Goal: Task Accomplishment & Management: Manage account settings

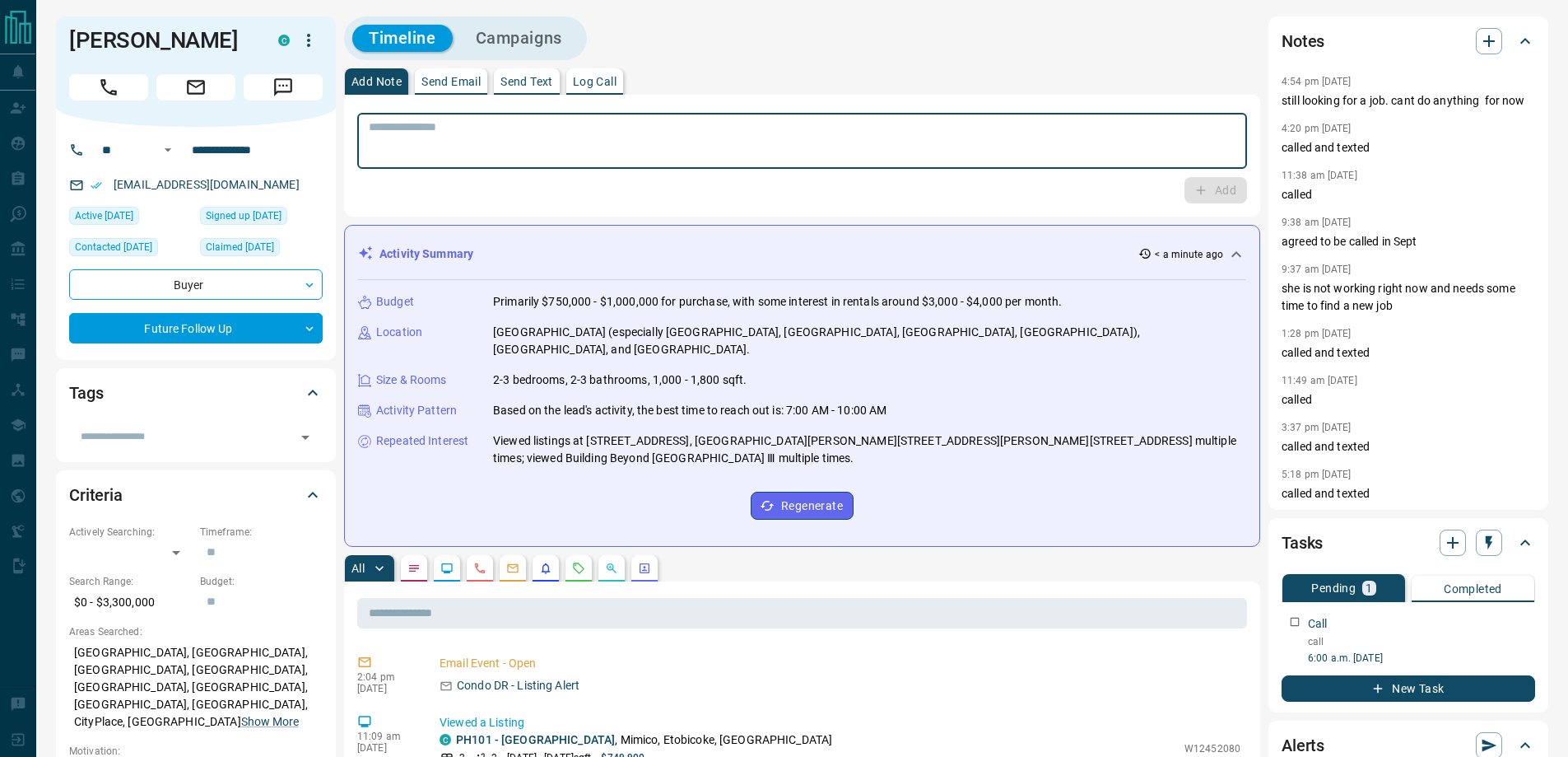
click at [744, 140] on textarea at bounding box center [802, 141] width 866 height 42
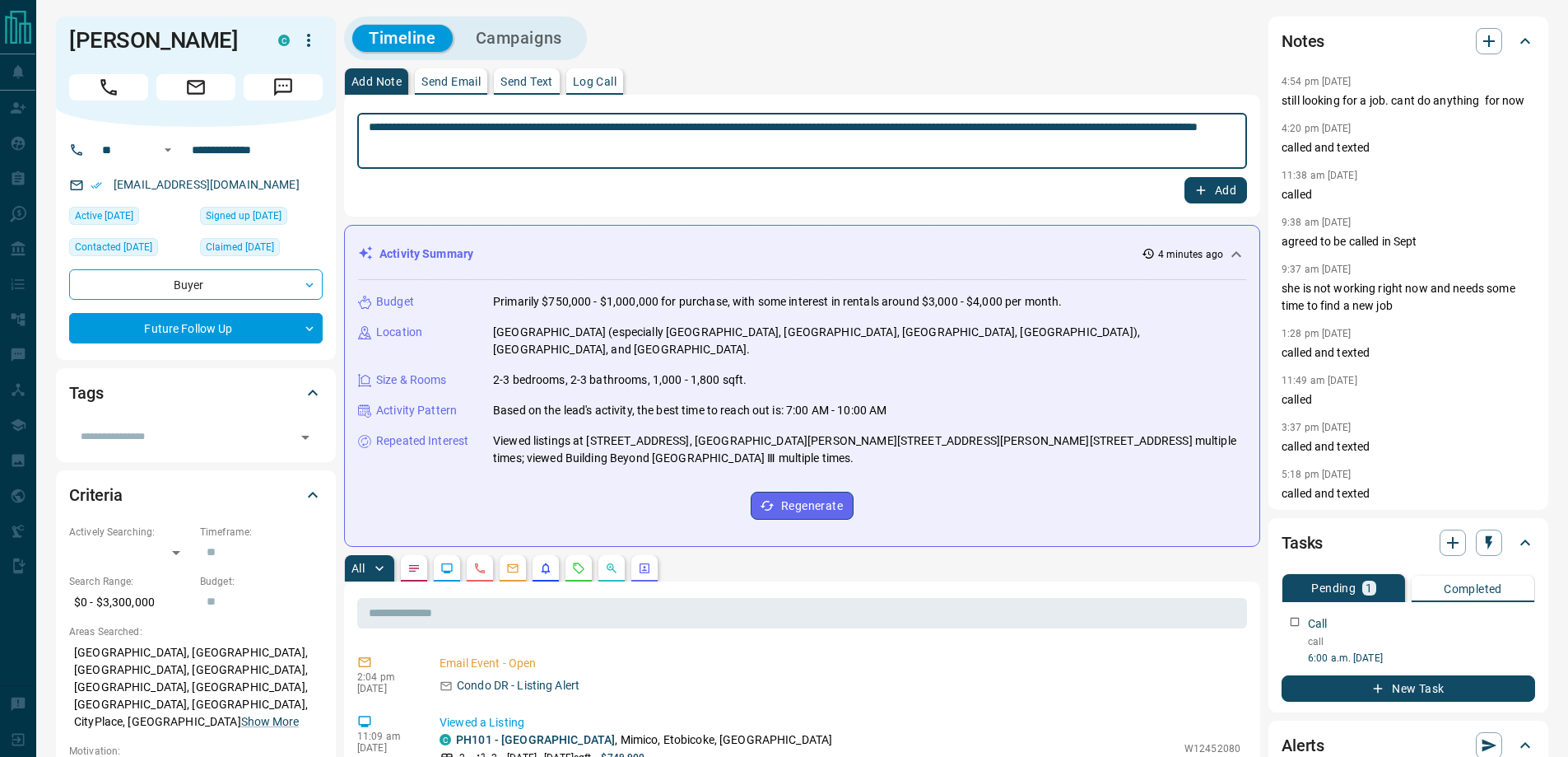
click at [539, 135] on textarea "**********" at bounding box center [802, 141] width 866 height 42
type textarea "**********"
click at [1184, 177] on button "Add" at bounding box center [1215, 190] width 62 height 27
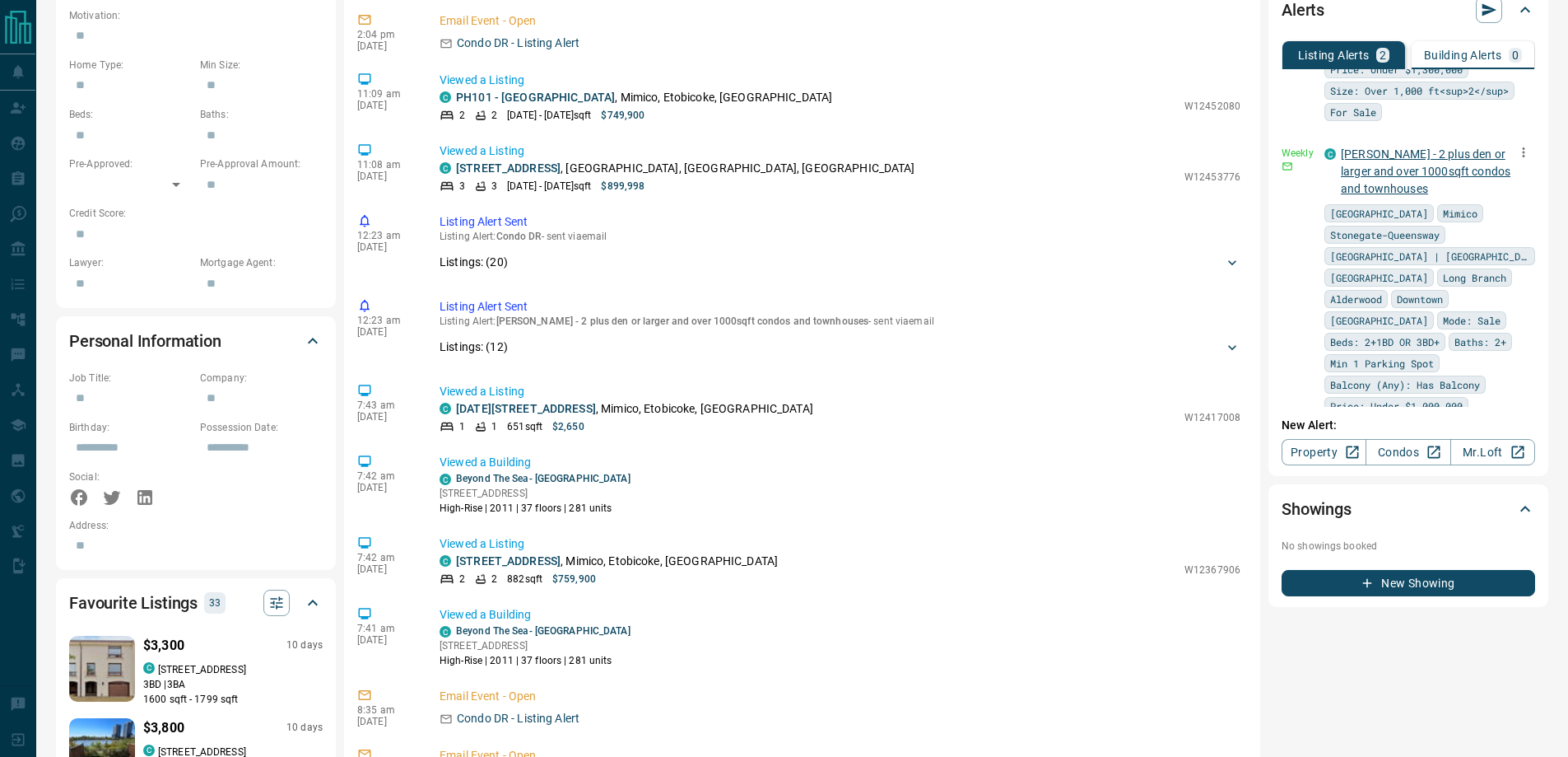
scroll to position [741, 0]
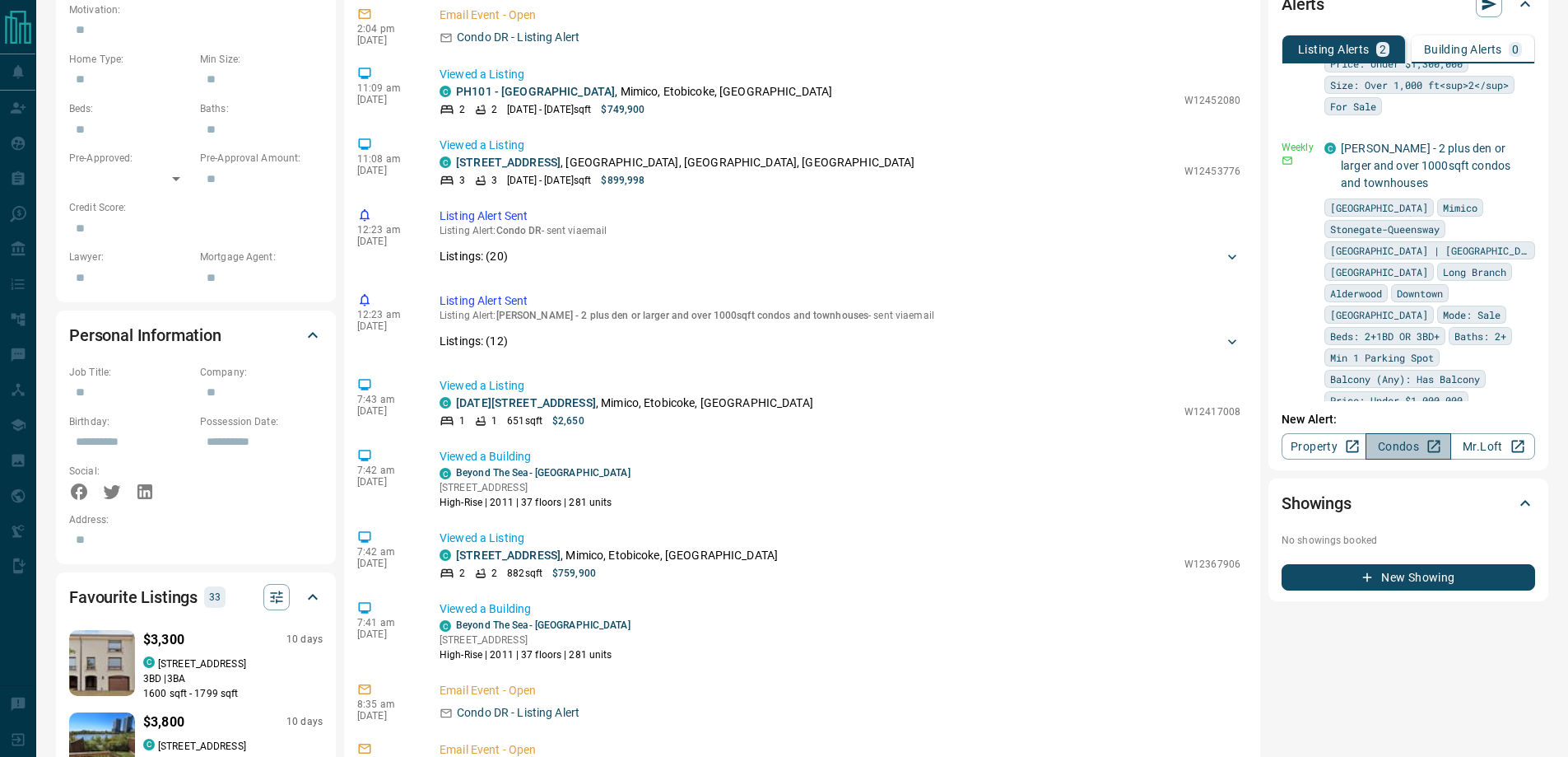
click at [1412, 439] on link "Condos" at bounding box center [1408, 446] width 85 height 27
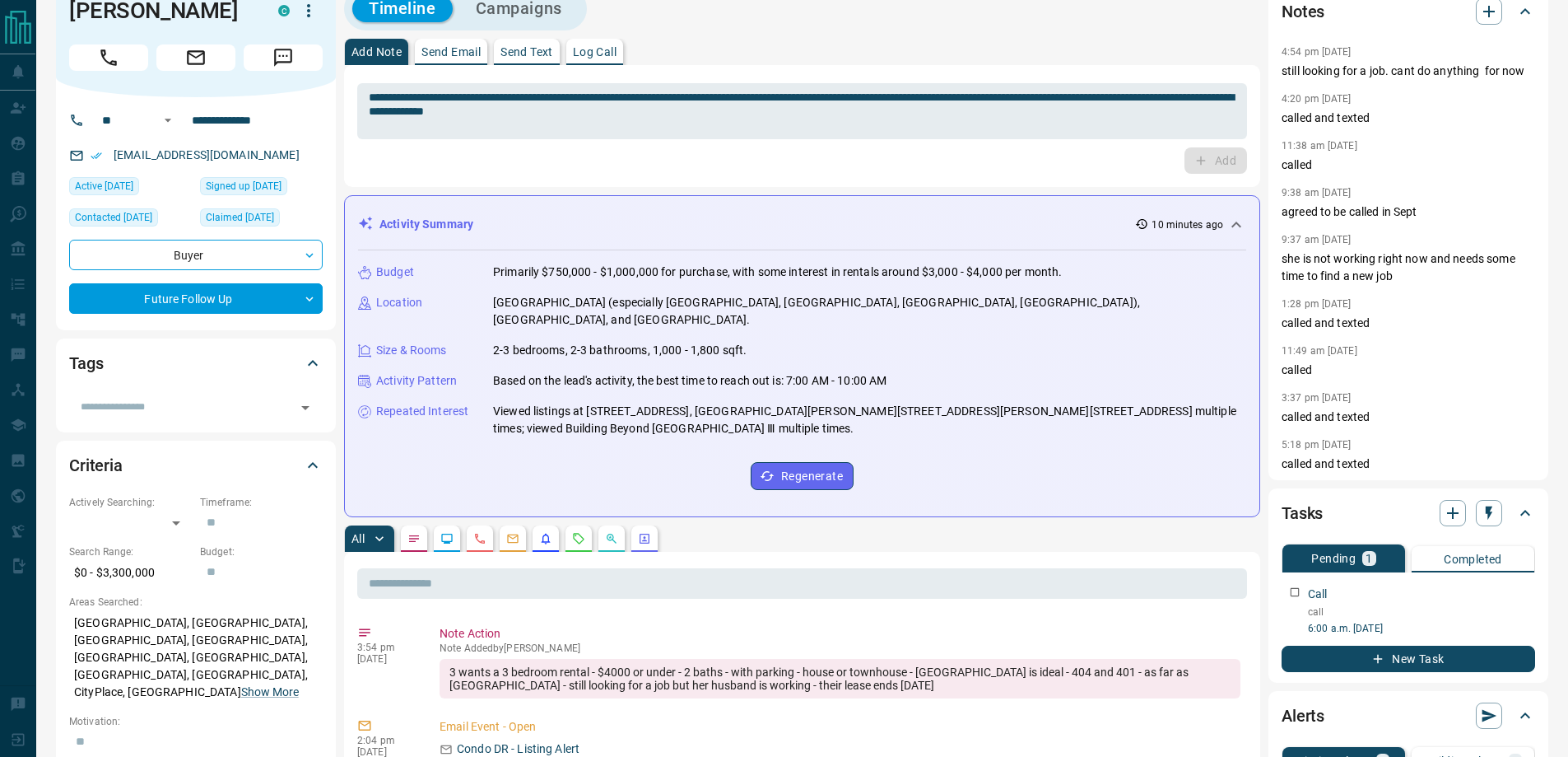
scroll to position [0, 0]
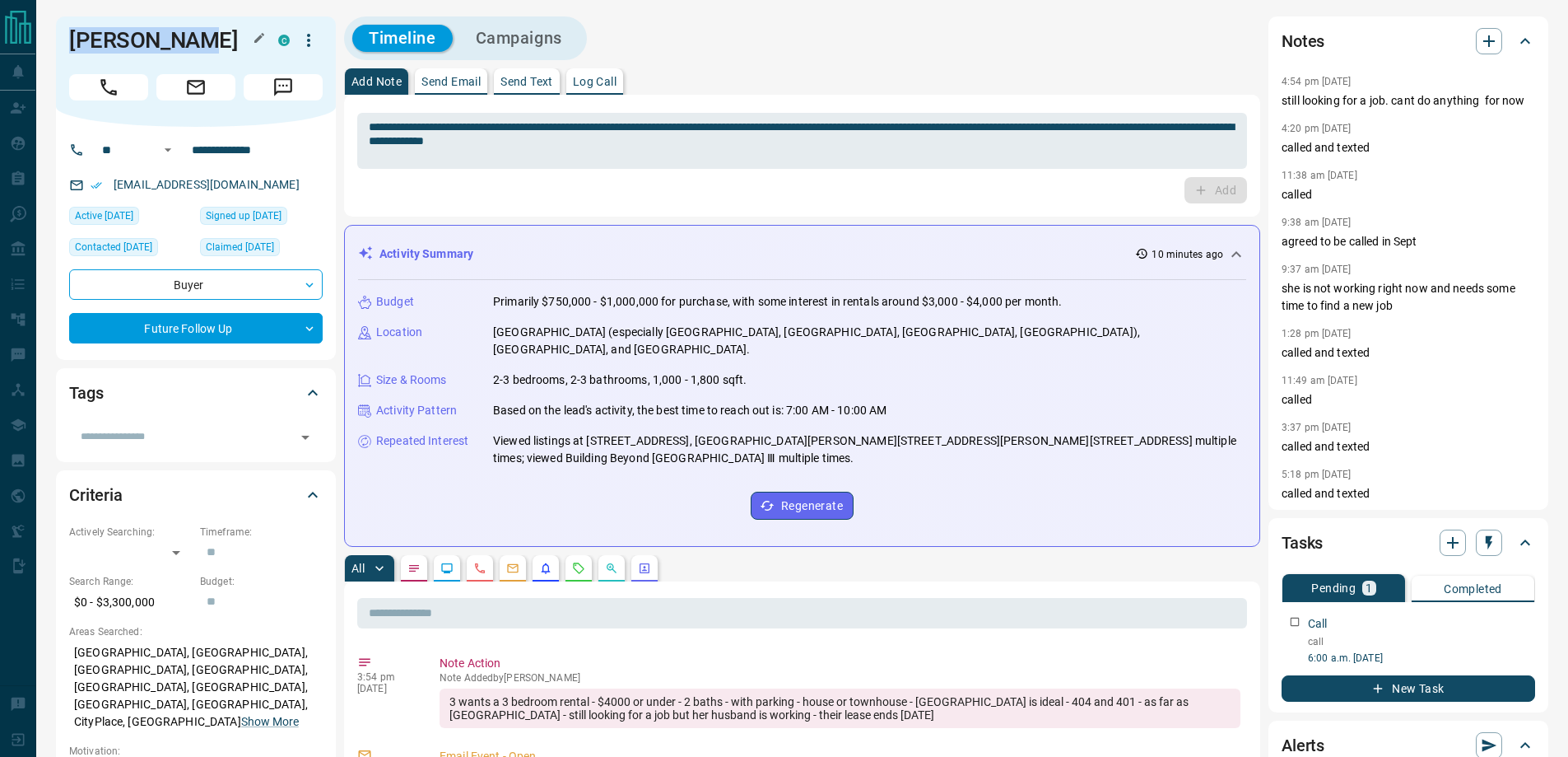
drag, startPoint x: 217, startPoint y: 44, endPoint x: 74, endPoint y: 38, distance: 143.1
click at [74, 38] on h1 "[PERSON_NAME]" at bounding box center [160, 40] width 184 height 27
copy h1 "[PERSON_NAME]"
drag, startPoint x: 230, startPoint y: 190, endPoint x: 118, endPoint y: 182, distance: 112.3
click at [118, 182] on div "[EMAIL_ADDRESS][DOMAIN_NAME]" at bounding box center [195, 185] width 254 height 27
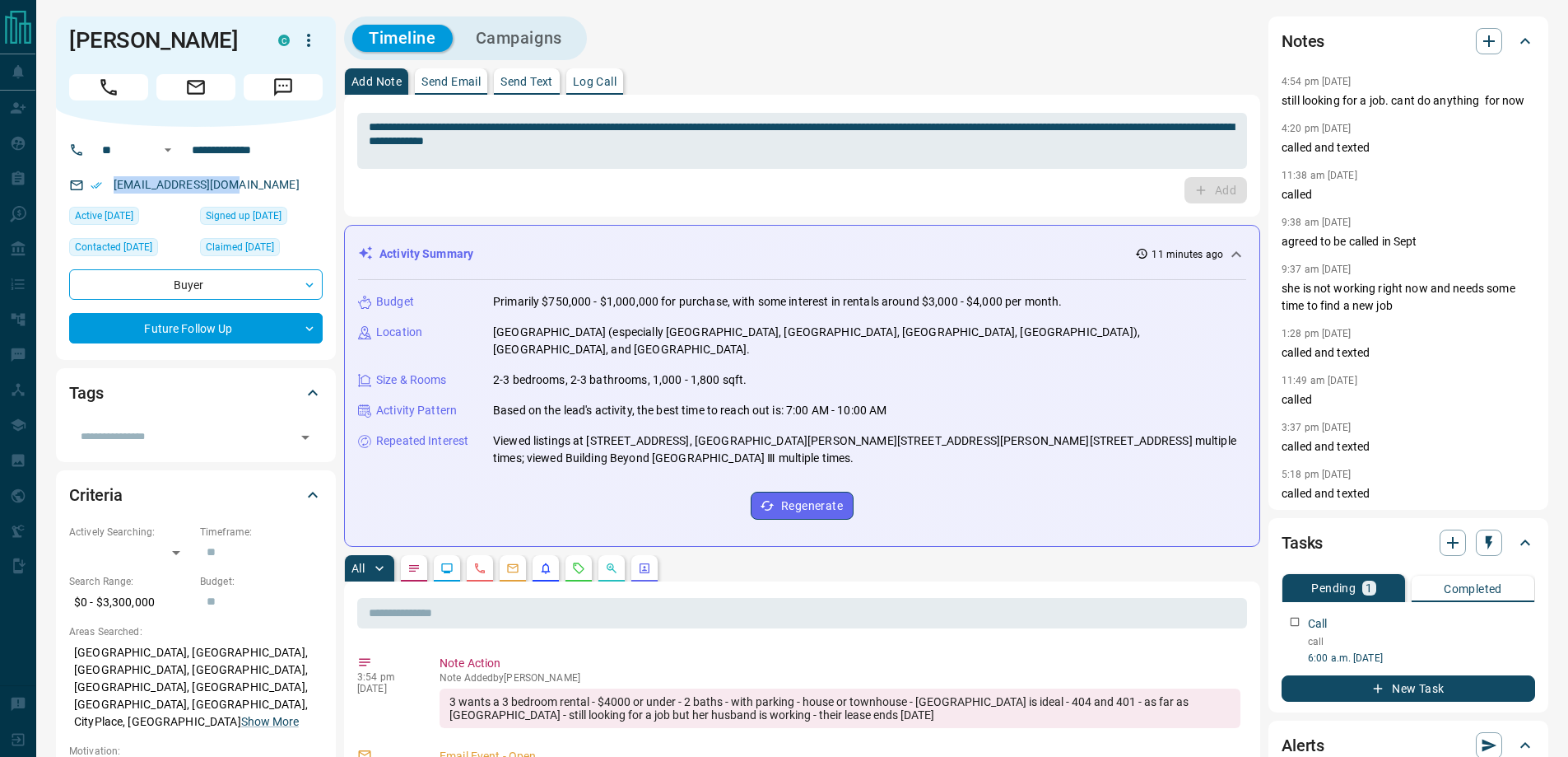
copy link "[EMAIL_ADDRESS][DOMAIN_NAME]"
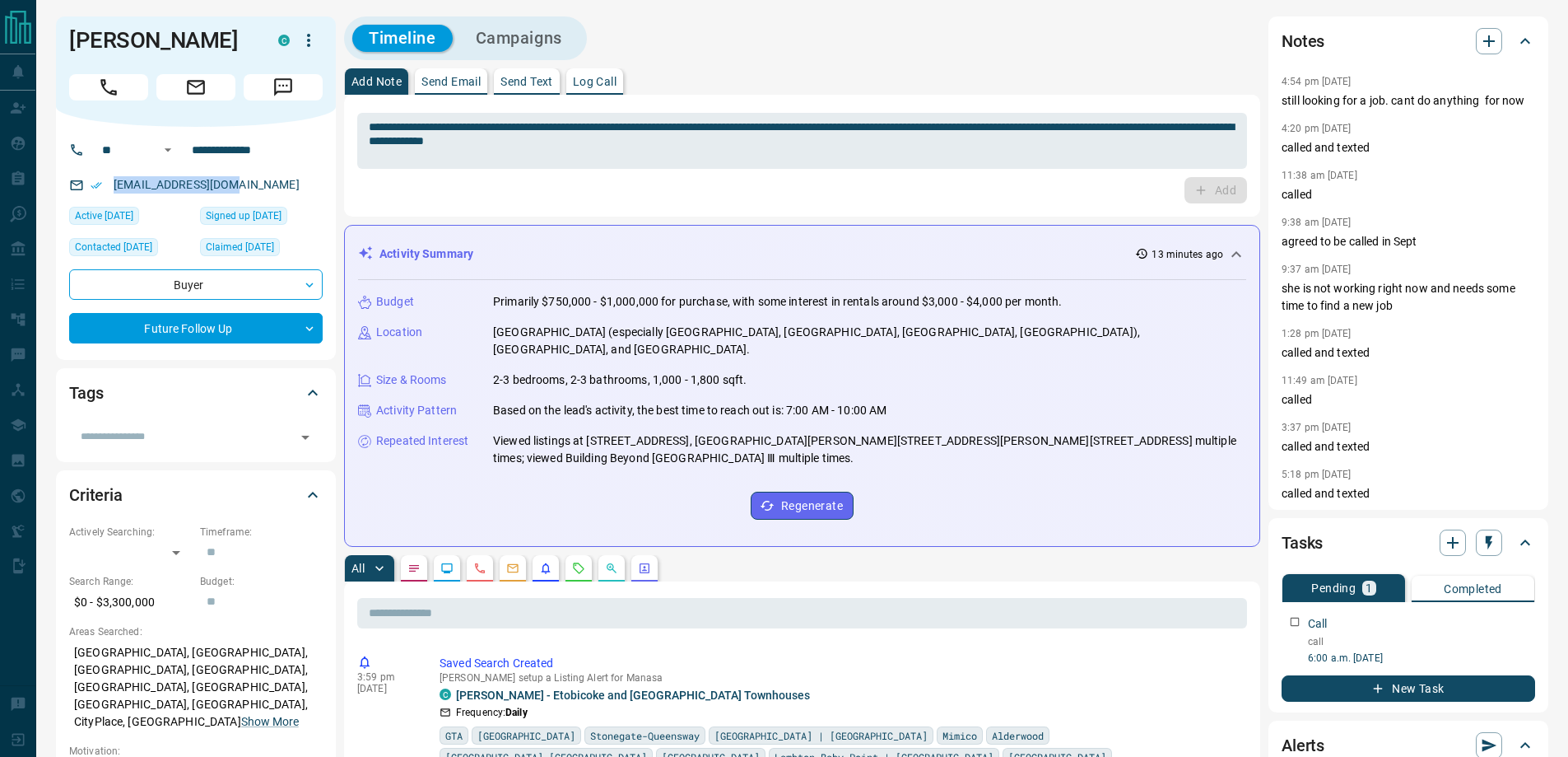
copy link "[EMAIL_ADDRESS][DOMAIN_NAME]"
